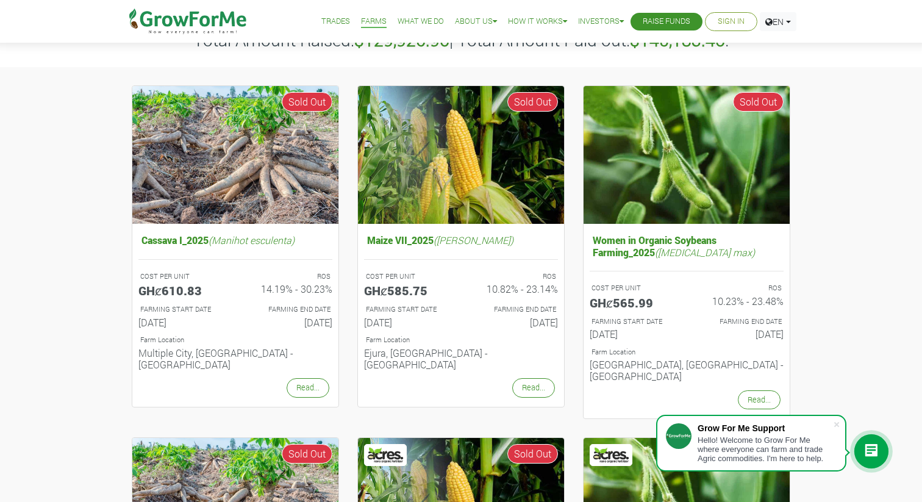
click at [299, 378] on link "Read..." at bounding box center [308, 387] width 43 height 19
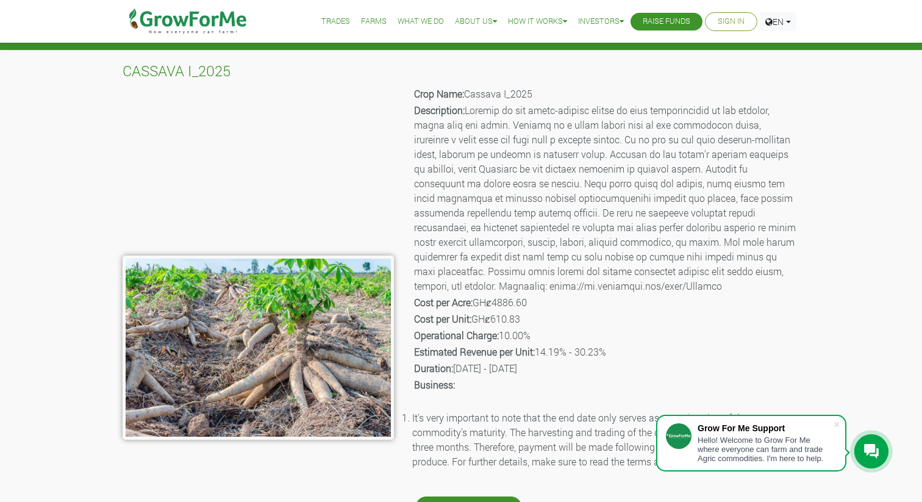
scroll to position [22, 0]
